Goal: Task Accomplishment & Management: Use online tool/utility

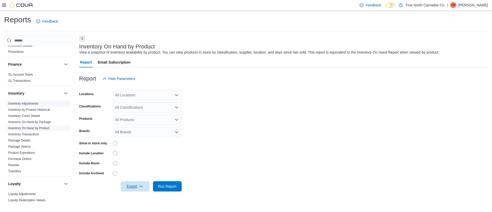
scroll to position [115, 0]
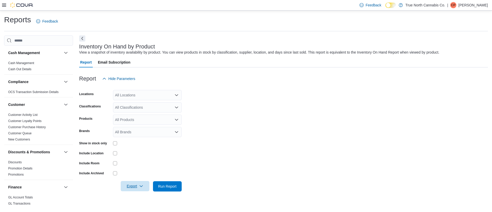
click at [141, 187] on span "Export" at bounding box center [135, 186] width 23 height 10
click at [136, 155] on span "Export to Excel" at bounding box center [135, 156] width 23 height 4
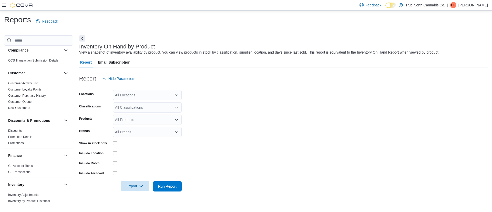
scroll to position [27, 0]
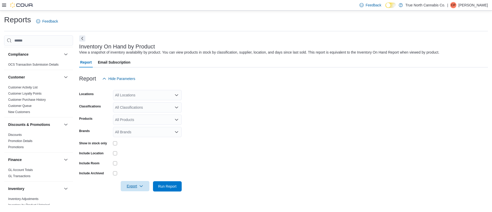
click at [4, 5] on icon at bounding box center [4, 5] width 4 height 4
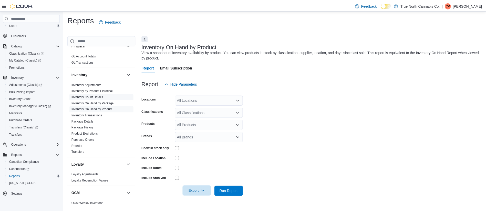
scroll to position [154, 0]
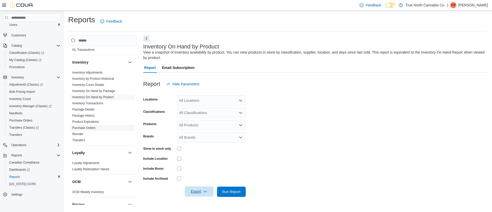
click at [93, 127] on link "Purchase Orders" at bounding box center [83, 128] width 23 height 4
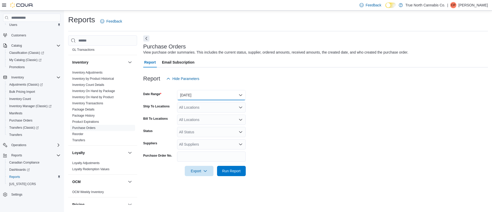
click at [239, 93] on button "Yesterday" at bounding box center [211, 95] width 69 height 10
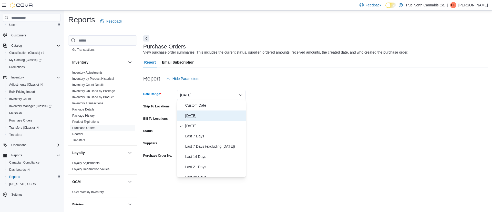
click at [197, 114] on span "Today" at bounding box center [214, 116] width 58 height 6
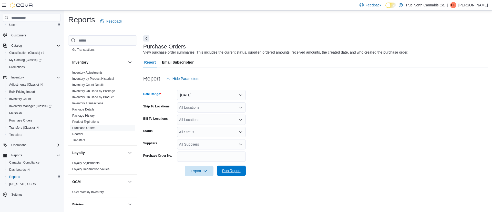
click at [235, 174] on span "Run Report" at bounding box center [231, 171] width 23 height 10
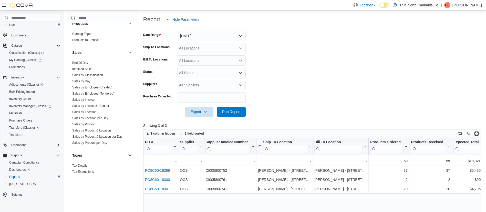
scroll to position [77, 0]
